Goal: Navigation & Orientation: Understand site structure

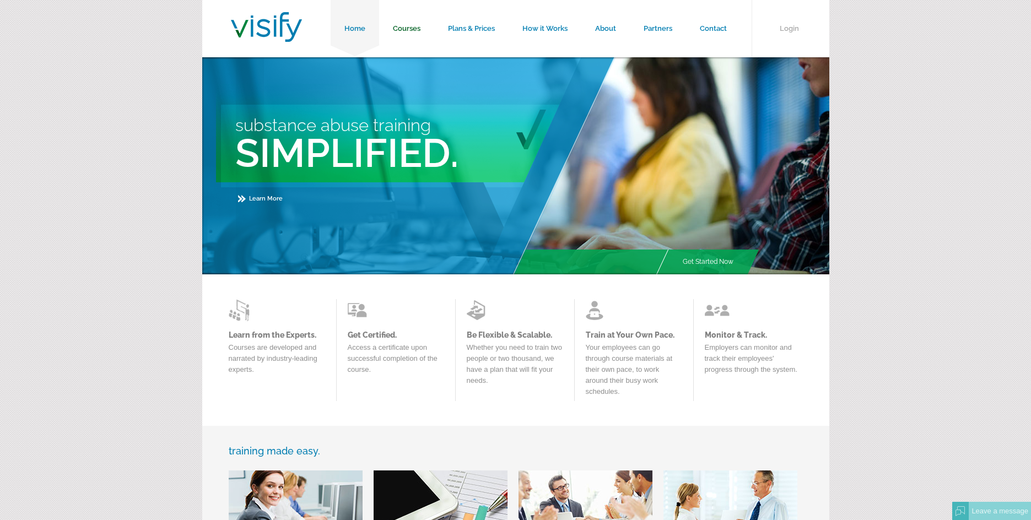
click at [411, 28] on link "Courses" at bounding box center [406, 28] width 55 height 57
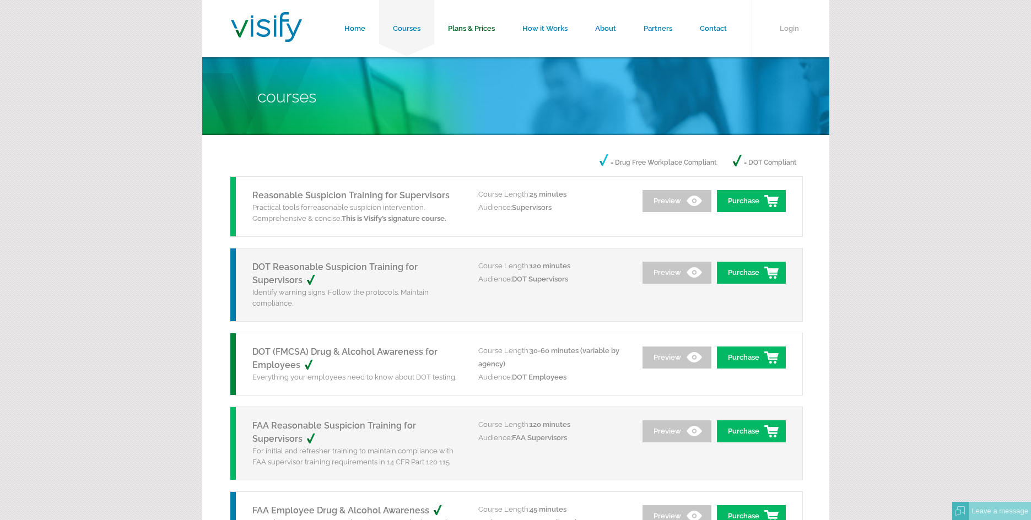
click at [474, 25] on link "Plans & Prices" at bounding box center [471, 28] width 74 height 57
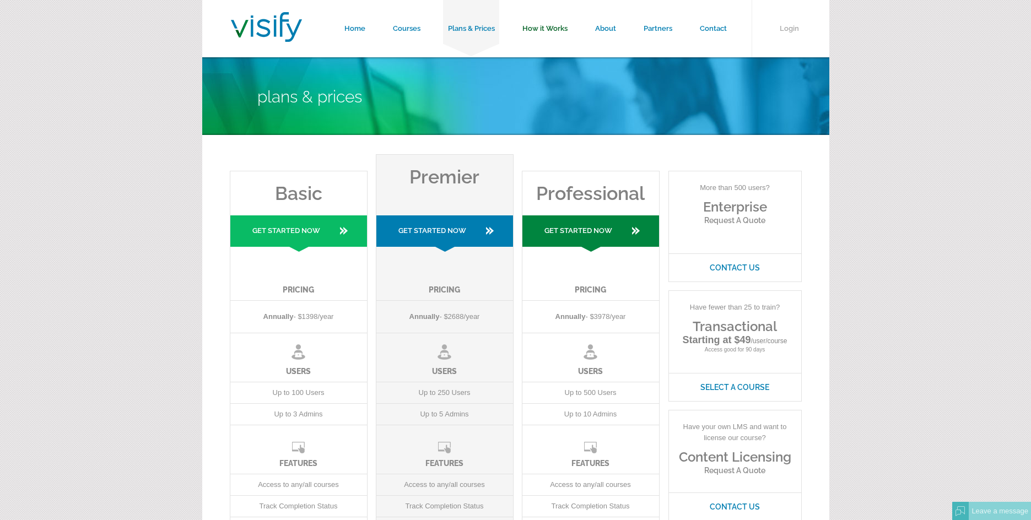
click at [559, 29] on link "How it Works" at bounding box center [545, 28] width 73 height 57
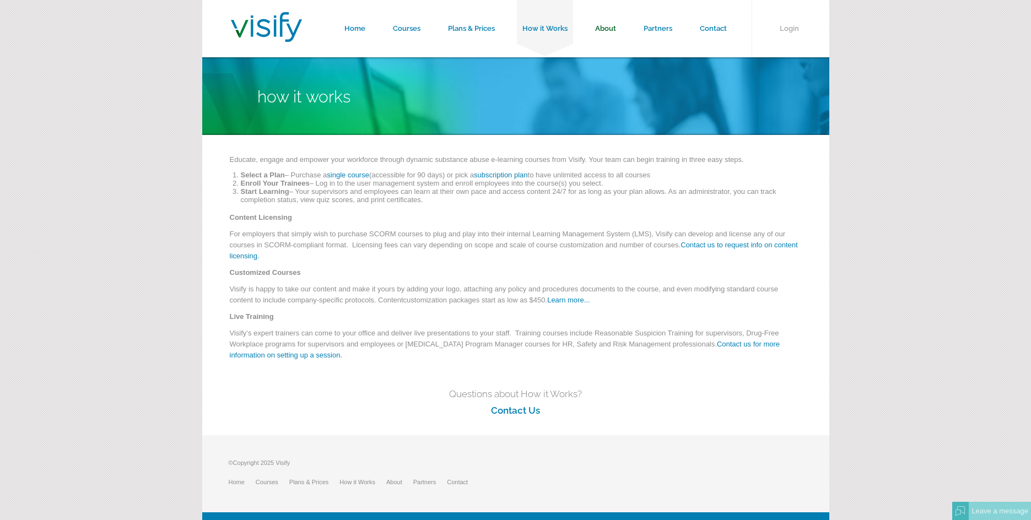
click at [605, 27] on link "About" at bounding box center [605, 28] width 48 height 57
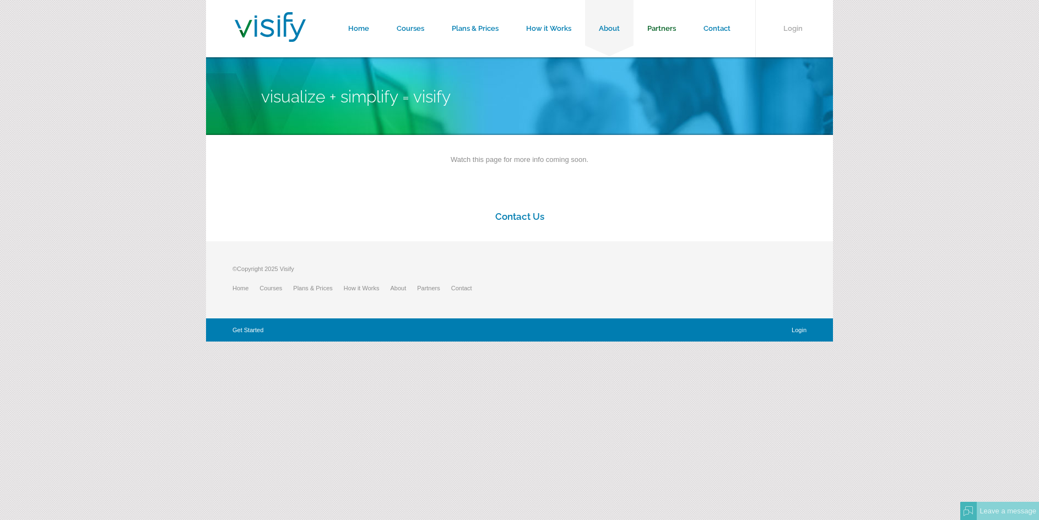
click at [670, 26] on link "Partners" at bounding box center [662, 28] width 56 height 57
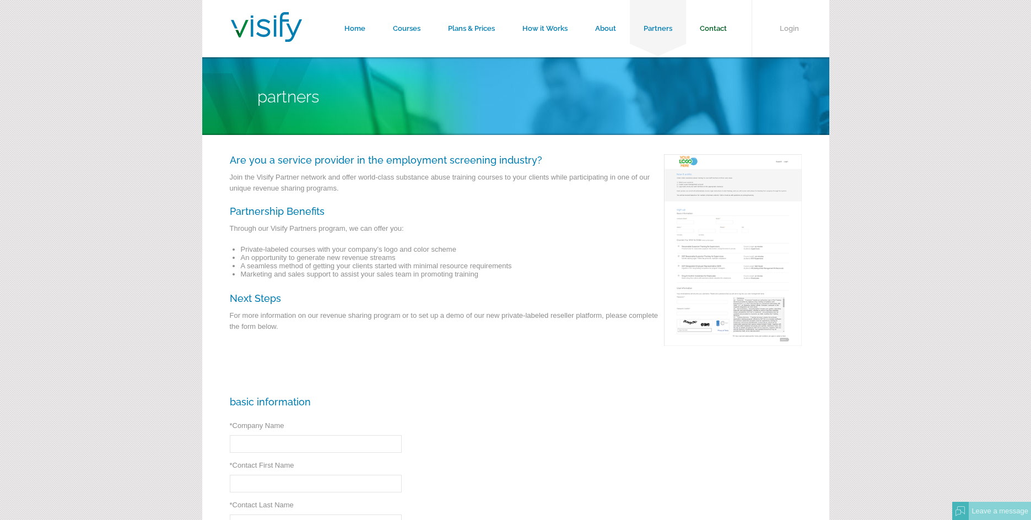
click at [722, 33] on link "Contact" at bounding box center [713, 28] width 55 height 57
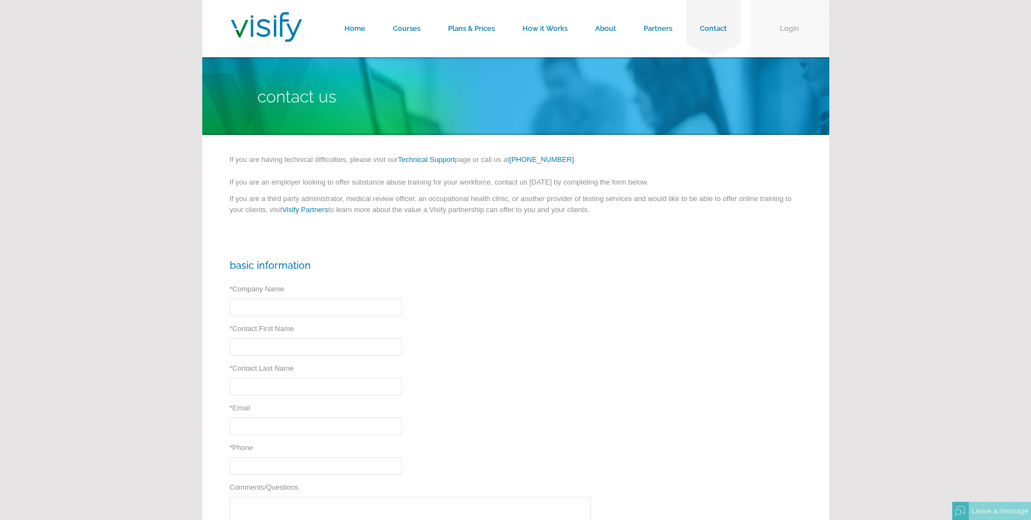
click at [789, 32] on link "Login" at bounding box center [790, 28] width 78 height 57
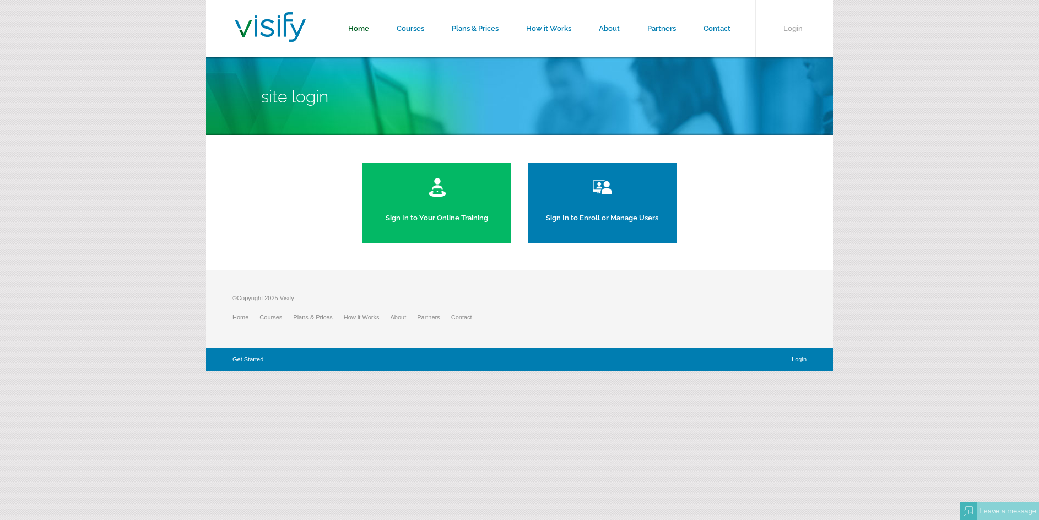
click at [367, 29] on link "Home" at bounding box center [358, 28] width 48 height 57
